Goal: Information Seeking & Learning: Learn about a topic

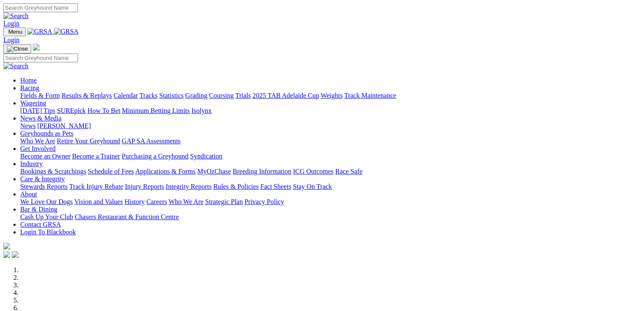
click at [65, 175] on link "Care & Integrity" at bounding box center [42, 178] width 45 height 7
click at [259, 183] on link "Rules & Policies" at bounding box center [236, 186] width 46 height 7
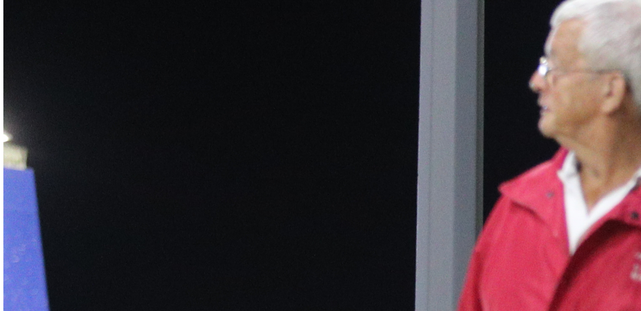
scroll to position [505, 0]
